Goal: Find specific page/section: Find specific page/section

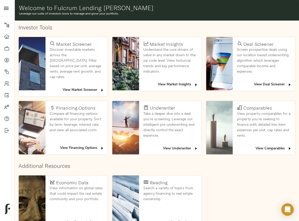
click at [223, 83] on span "View Deal Screener" at bounding box center [273, 85] width 38 height 6
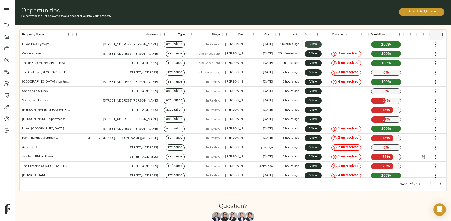
click at [223, 46] on span "View" at bounding box center [313, 44] width 7 height 5
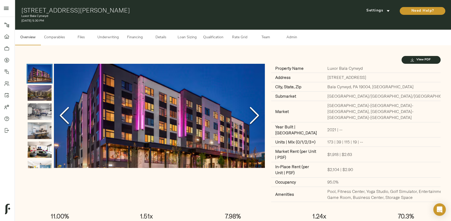
click at [295, 41] on button "Admin" at bounding box center [291, 38] width 26 height 16
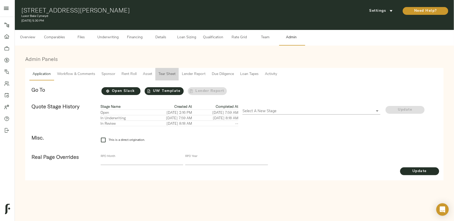
click at [172, 77] on span "Tear Sheet" at bounding box center [166, 74] width 17 height 7
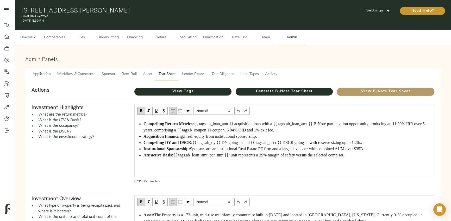
click at [362, 92] on span "View B-Note Tear Sheet" at bounding box center [385, 91] width 97 height 7
